Goal: Task Accomplishment & Management: Use online tool/utility

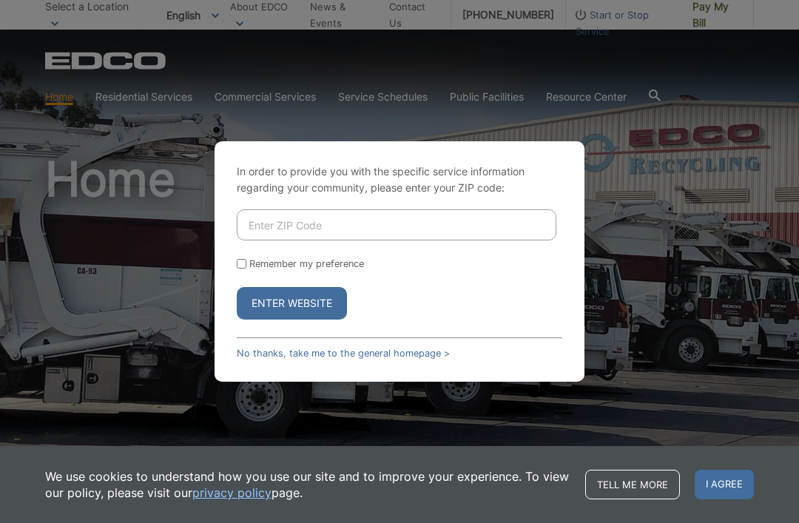
click at [335, 235] on input "Enter ZIP Code" at bounding box center [397, 224] width 320 height 31
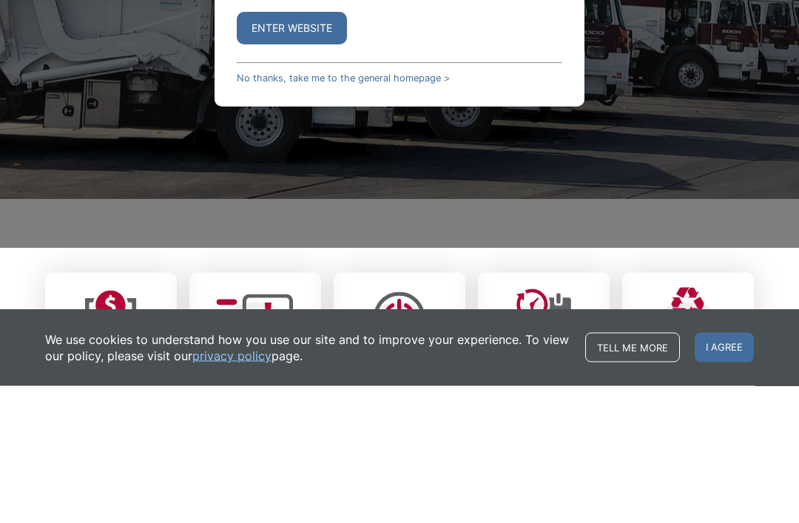
type input "92024"
click at [244, 131] on input "Remember my preference" at bounding box center [242, 126] width 10 height 10
checkbox input "true"
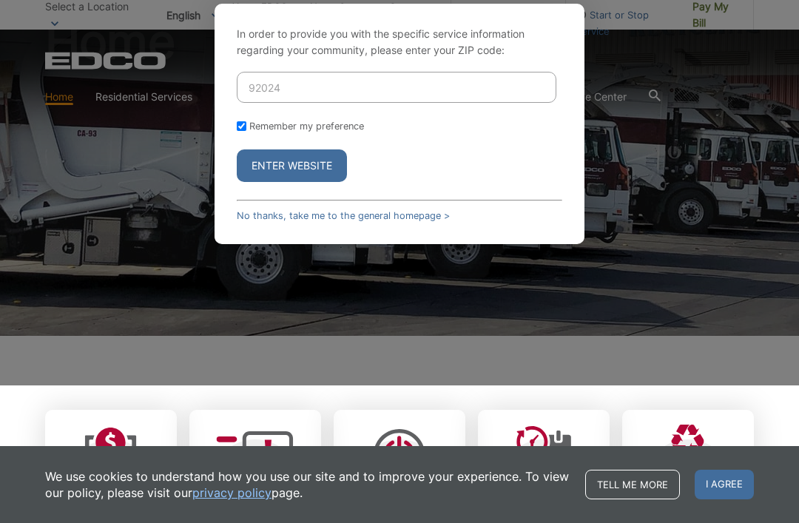
click at [304, 182] on button "Enter Website" at bounding box center [292, 165] width 110 height 33
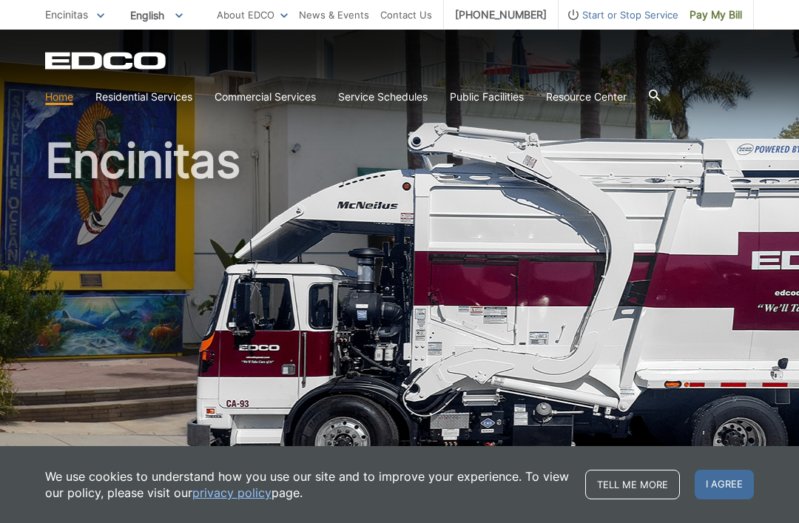
scroll to position [20, 0]
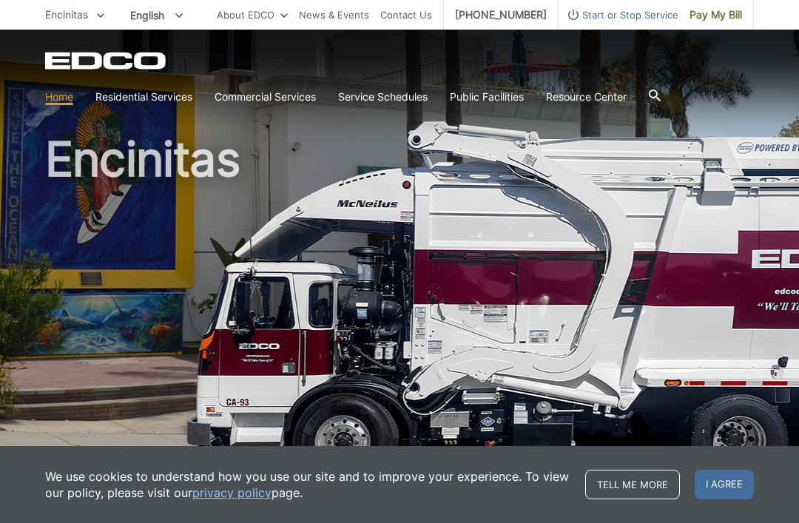
click at [697, 93] on section "Home Residential Services Curbside Pickup Recycling Organic Recycling Trash Hou…" at bounding box center [399, 97] width 709 height 28
click at [709, 20] on span "Pay My Bill" at bounding box center [716, 15] width 53 height 16
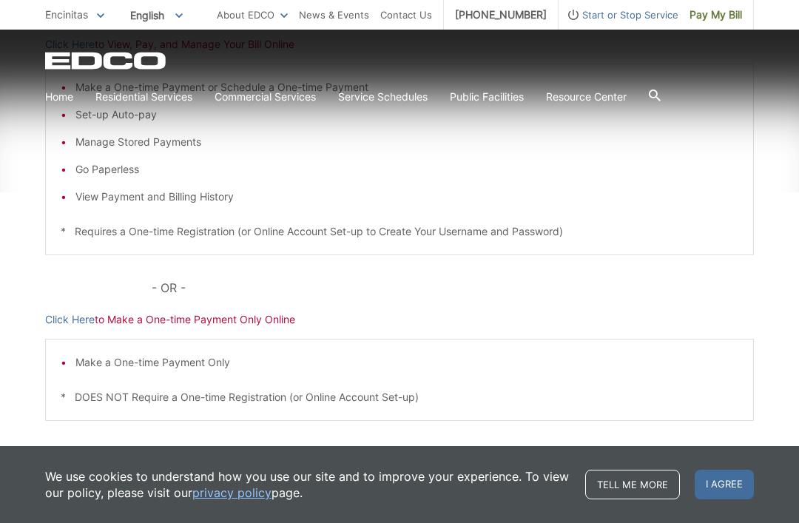
scroll to position [352, 0]
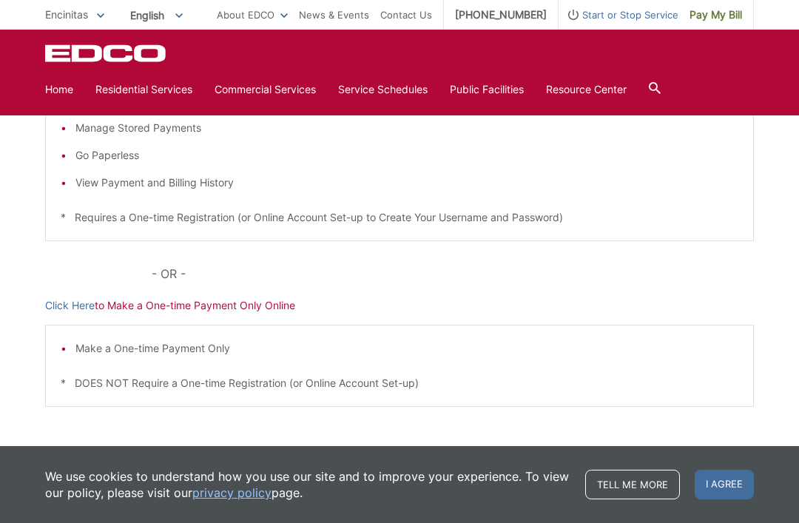
click at [236, 306] on p "Click Here to Make a One-time Payment Only Online" at bounding box center [399, 305] width 709 height 16
click at [176, 312] on p "Click Here to Make a One-time Payment Only Online" at bounding box center [399, 305] width 709 height 16
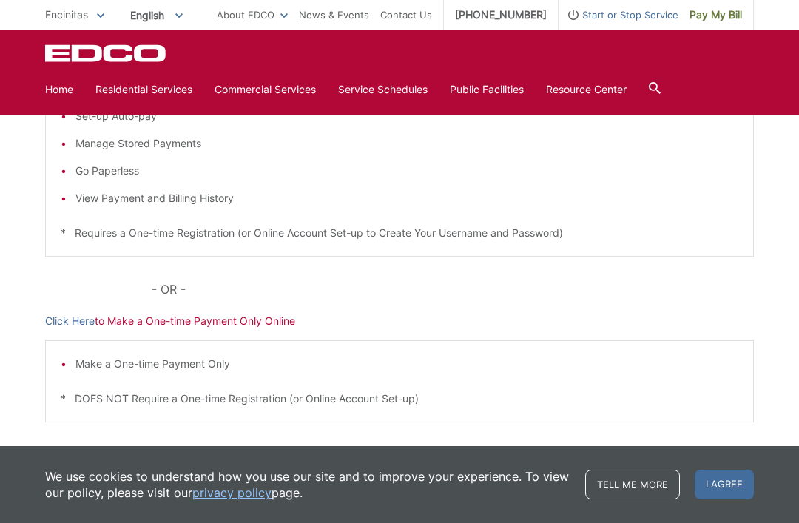
scroll to position [320, 0]
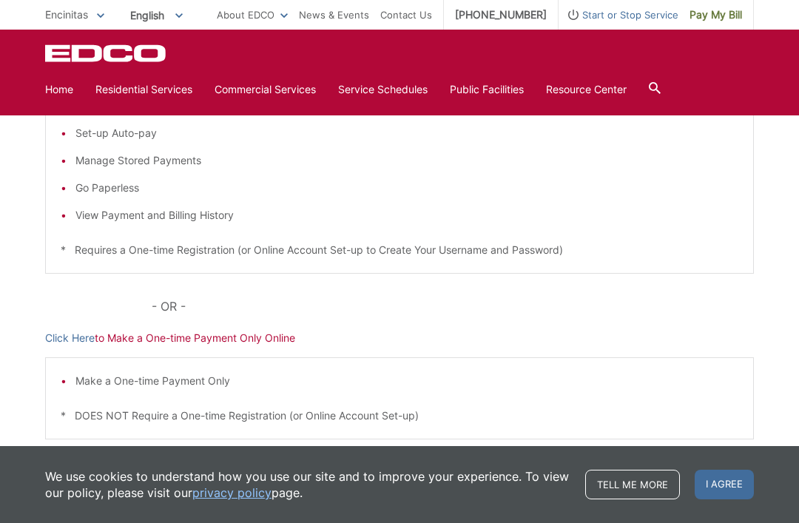
click at [149, 333] on p "Click Here to Make a One-time Payment Only Online" at bounding box center [399, 338] width 709 height 16
click at [76, 338] on link "Click Here" at bounding box center [70, 338] width 50 height 16
